Goal: Information Seeking & Learning: Learn about a topic

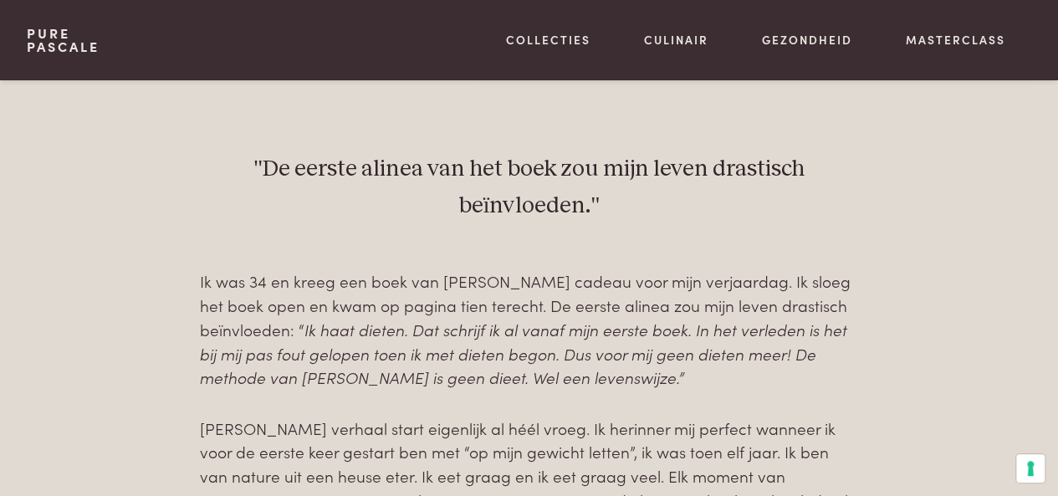
scroll to position [485, 0]
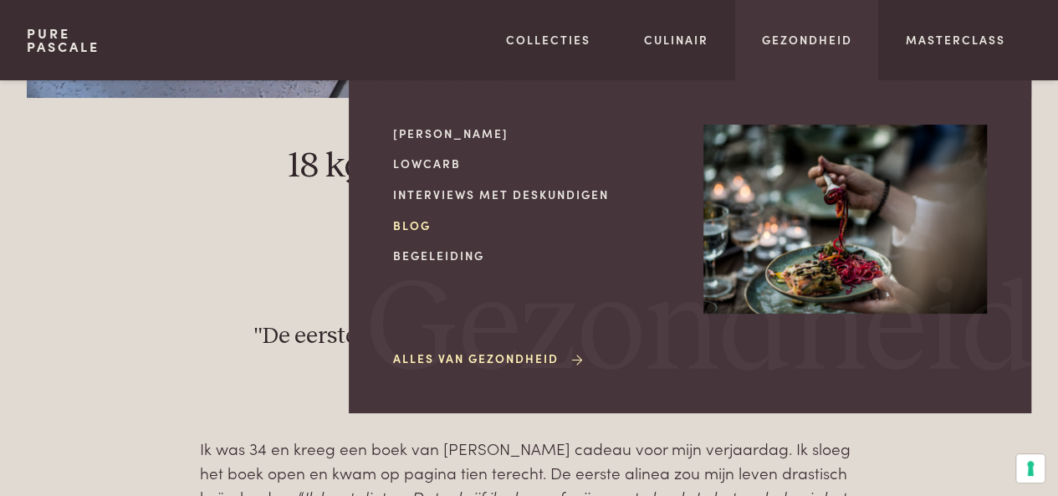
click at [417, 225] on link "Blog" at bounding box center [535, 226] width 284 height 18
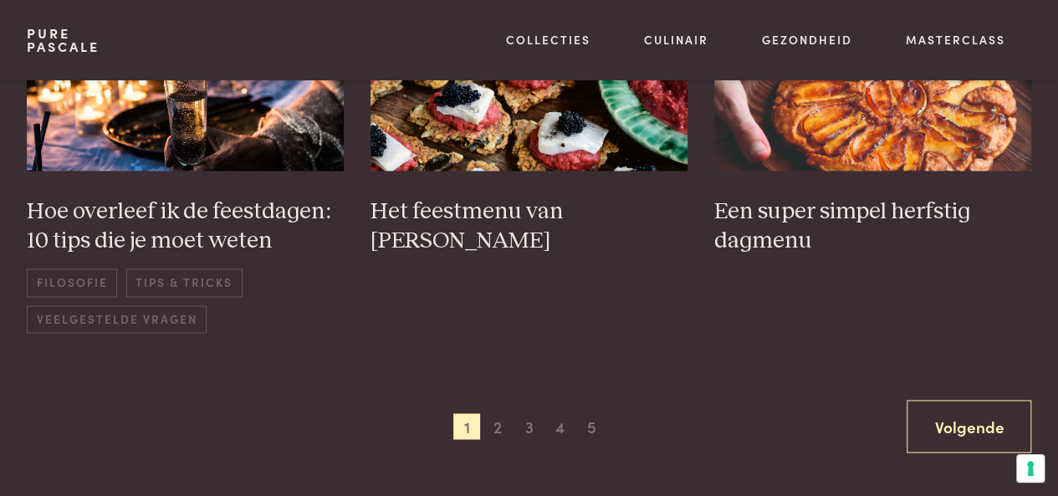
scroll to position [1255, 0]
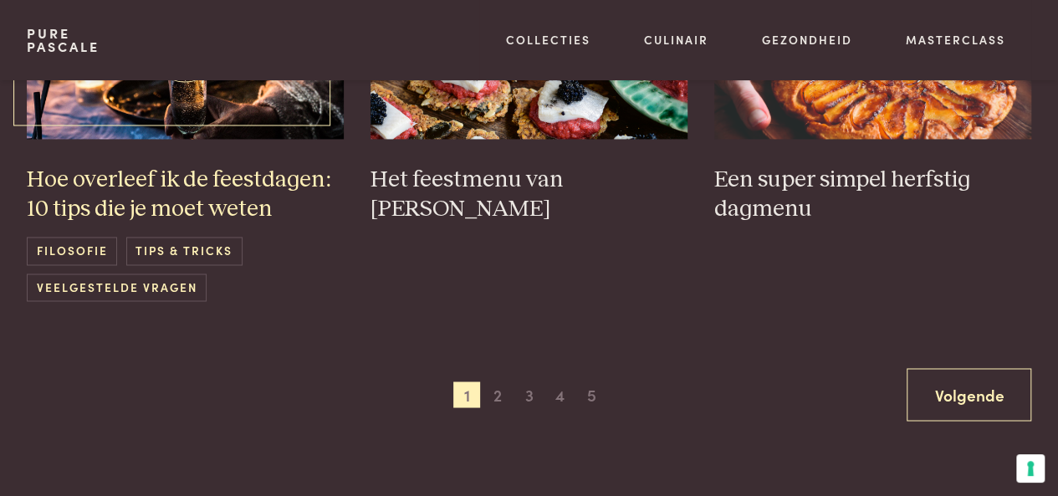
click at [263, 177] on h3 "Hoe overleef ik de feestdagen: 10 tips die je moet weten" at bounding box center [185, 195] width 317 height 58
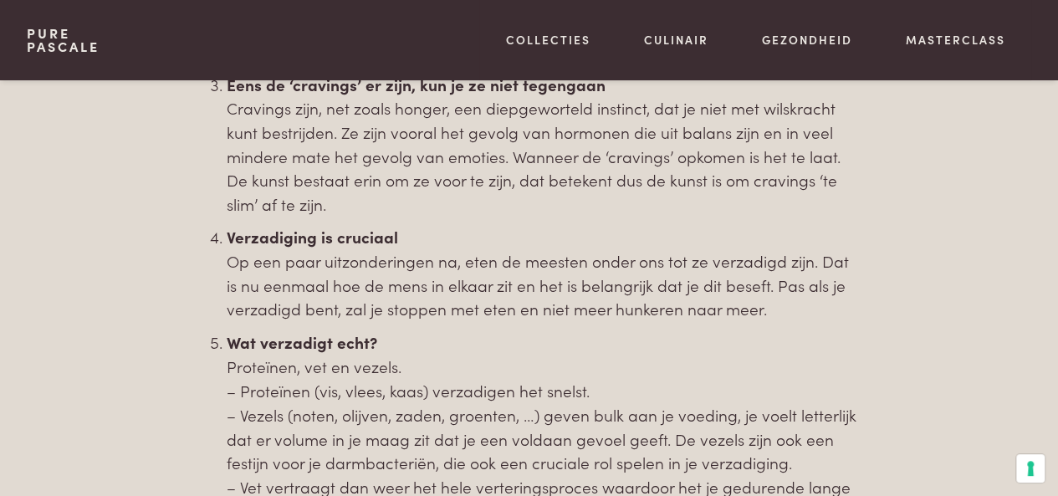
scroll to position [920, 0]
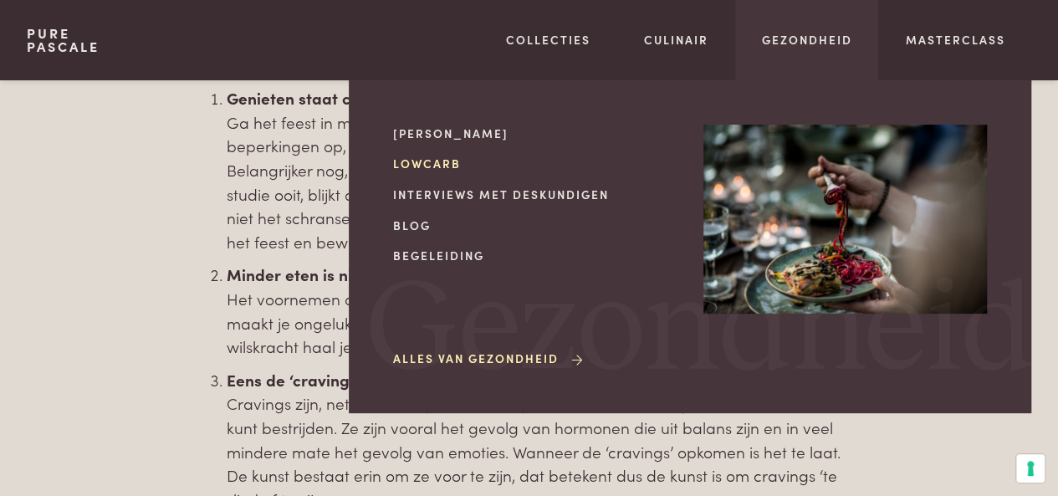
click at [432, 156] on link "Lowcarb" at bounding box center [535, 164] width 284 height 18
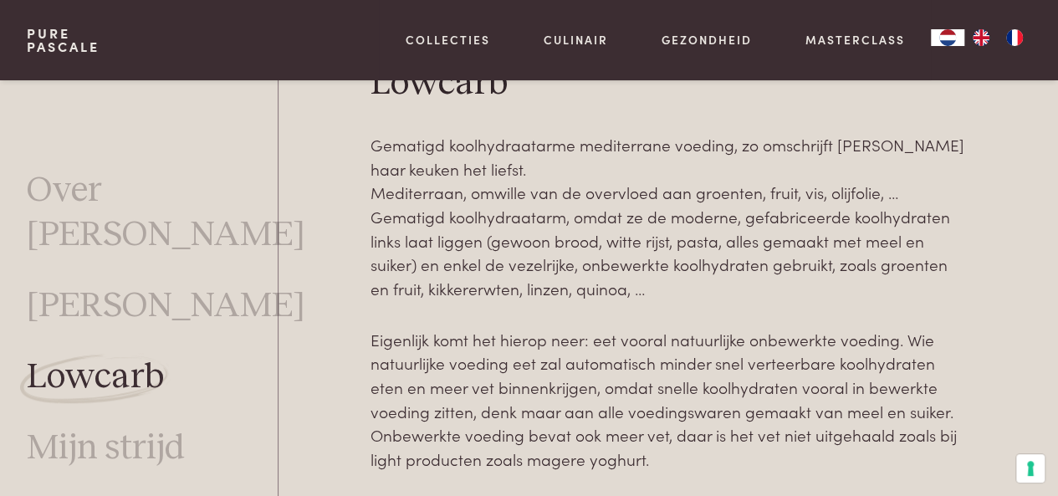
scroll to position [418, 0]
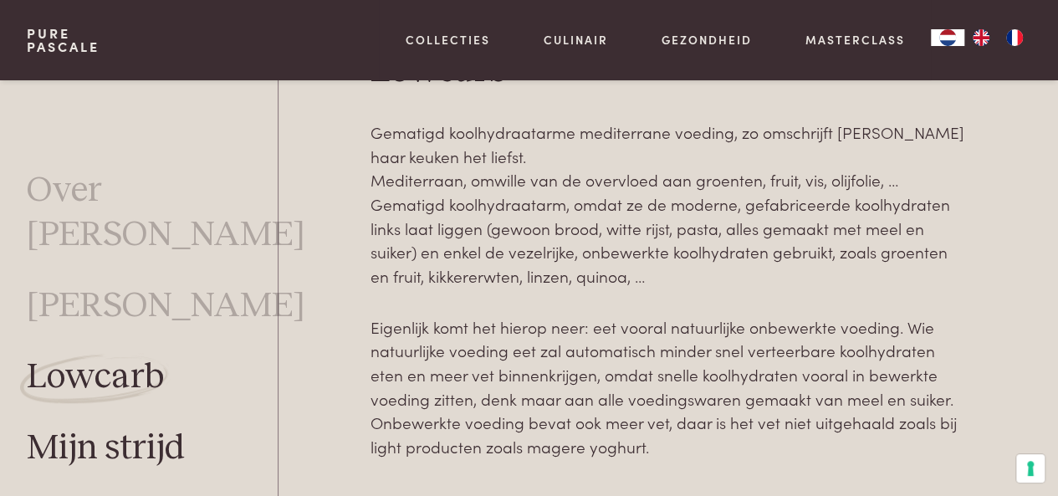
click at [130, 427] on link "Mijn strijd" at bounding box center [106, 449] width 158 height 44
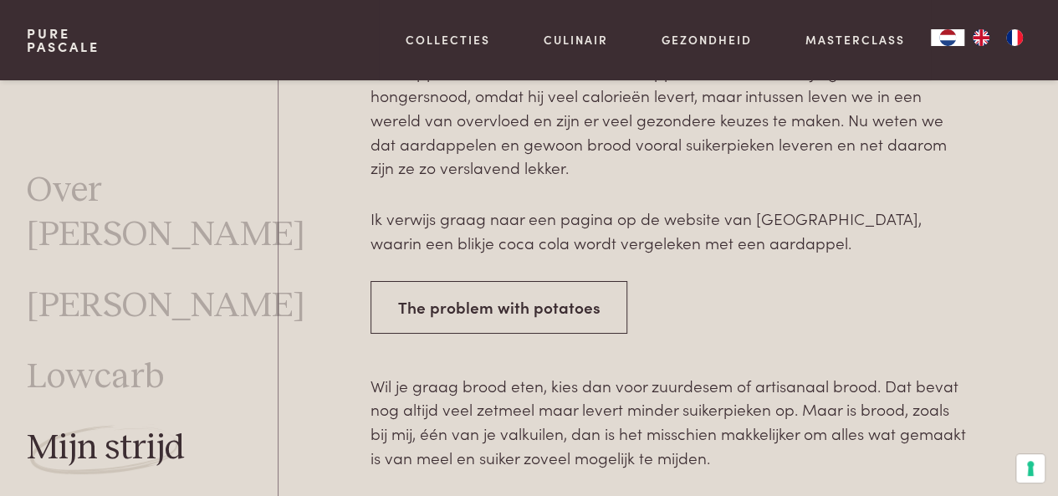
scroll to position [2971, 0]
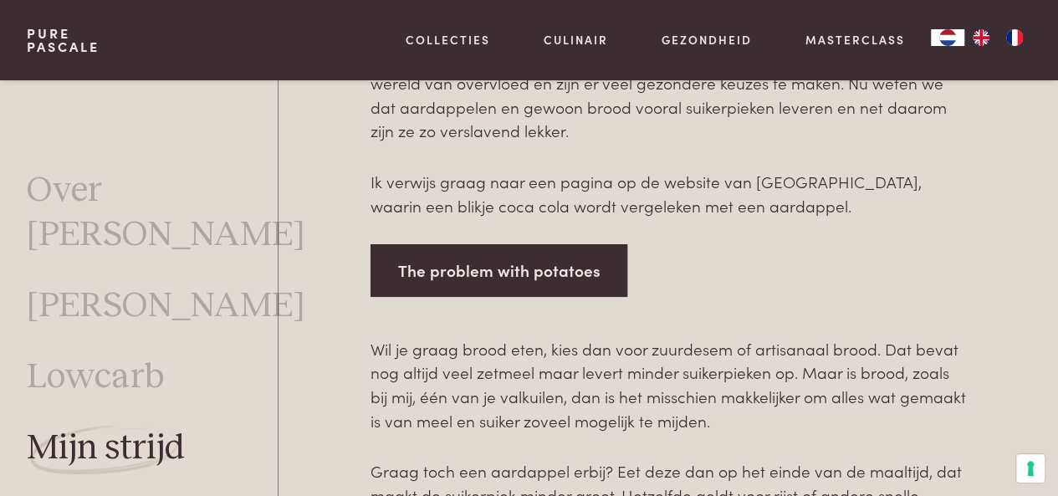
click at [453, 244] on link "The problem with potatoes" at bounding box center [500, 270] width 258 height 53
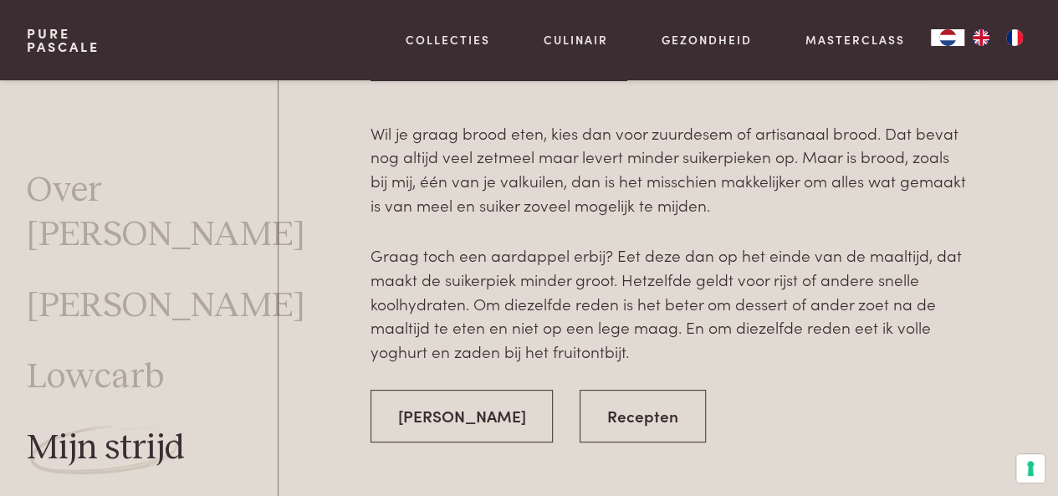
scroll to position [3306, 0]
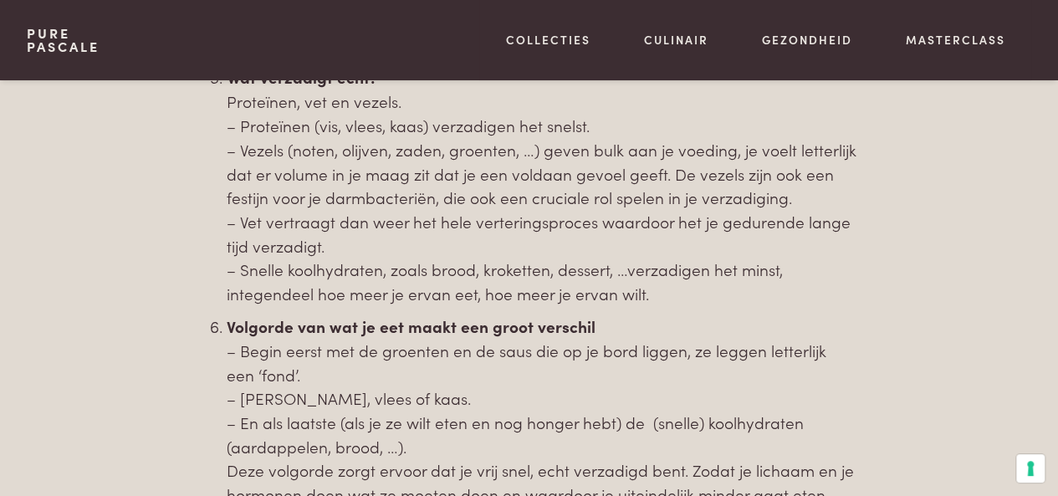
scroll to position [1506, 0]
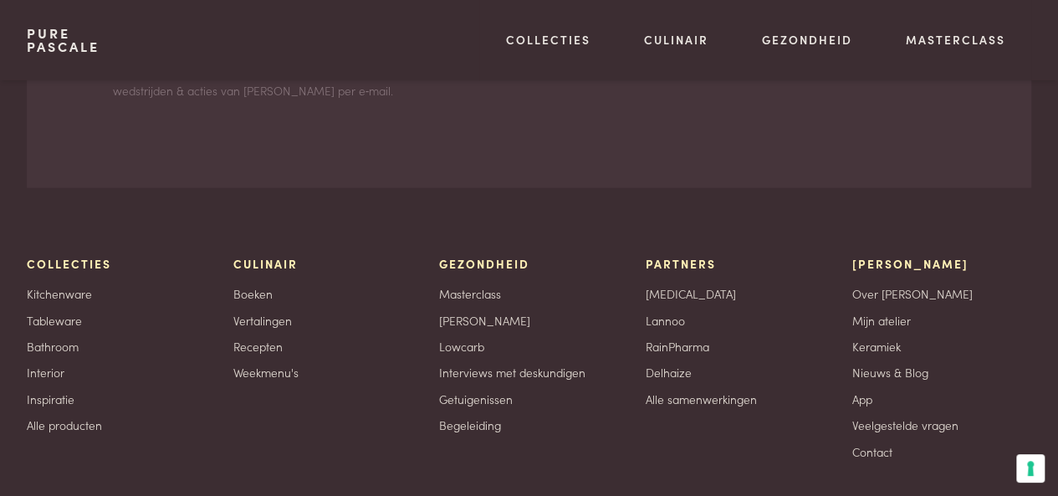
scroll to position [1801, 0]
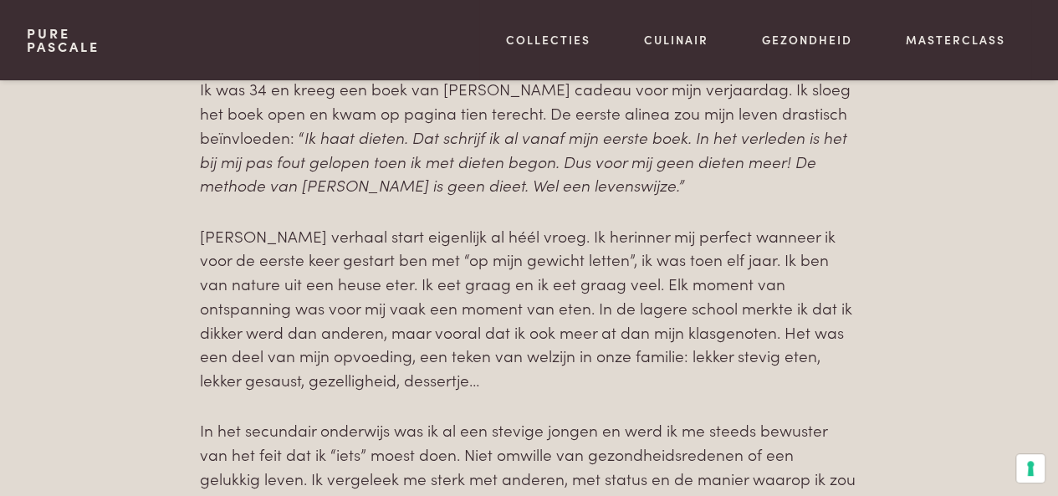
scroll to position [820, 0]
